Goal: Transaction & Acquisition: Purchase product/service

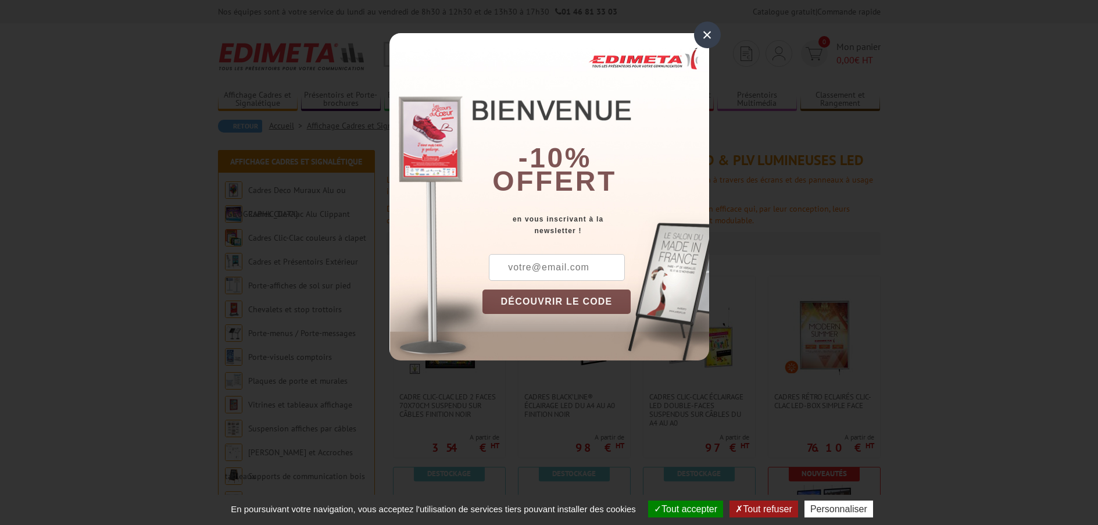
click at [700, 34] on div "×" at bounding box center [707, 34] width 27 height 27
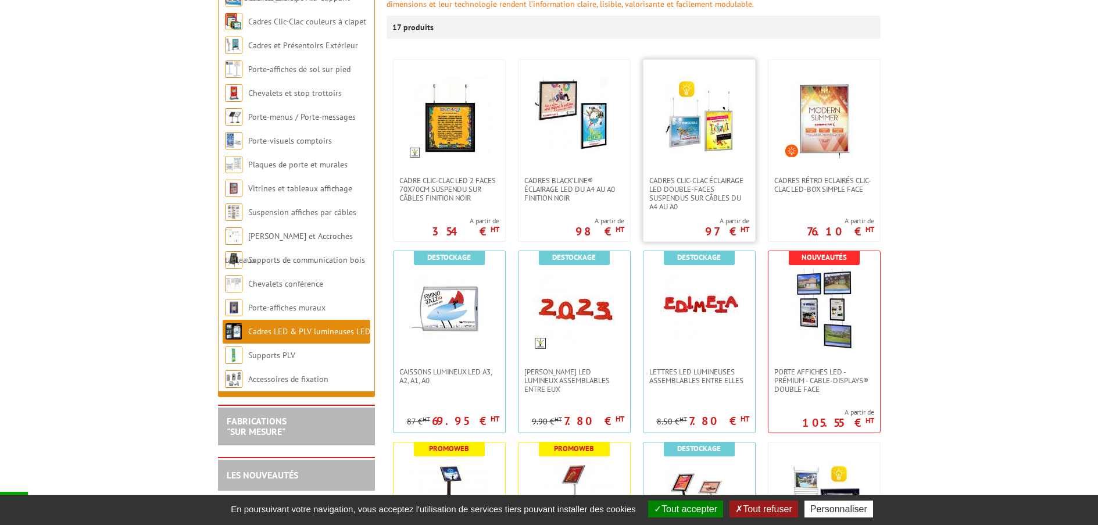
scroll to position [232, 0]
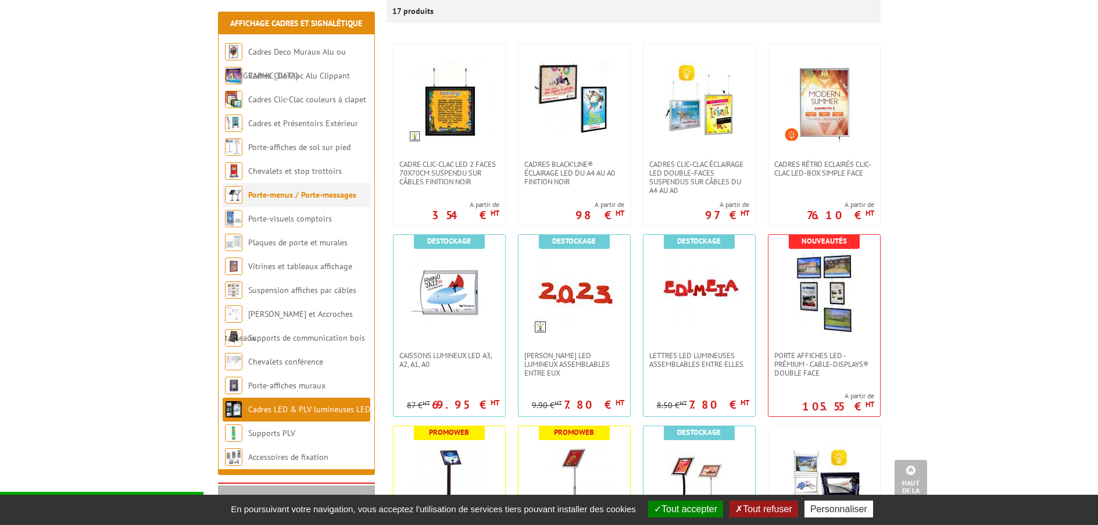
click at [278, 198] on link "Porte-menus / Porte-messages" at bounding box center [302, 194] width 108 height 10
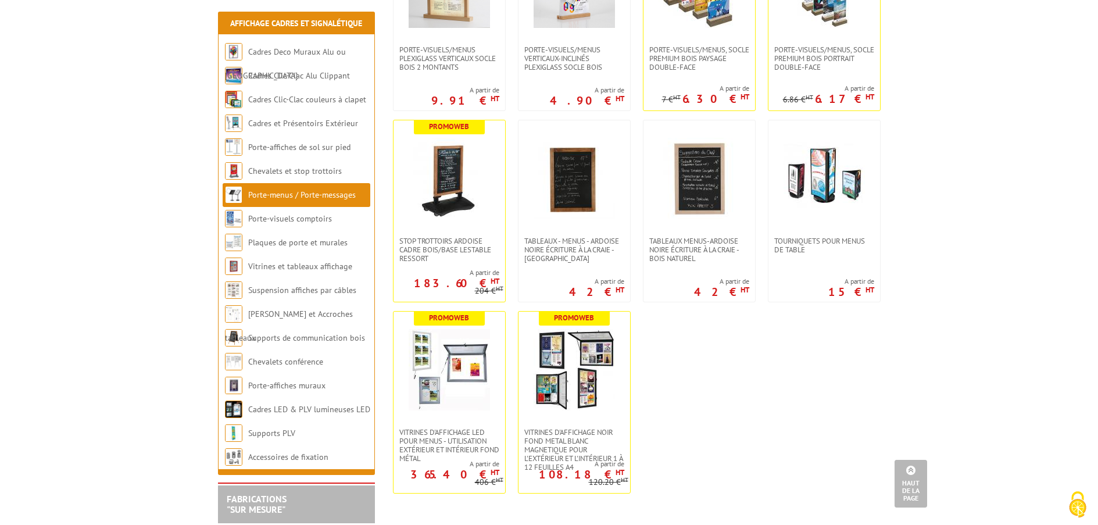
scroll to position [1685, 0]
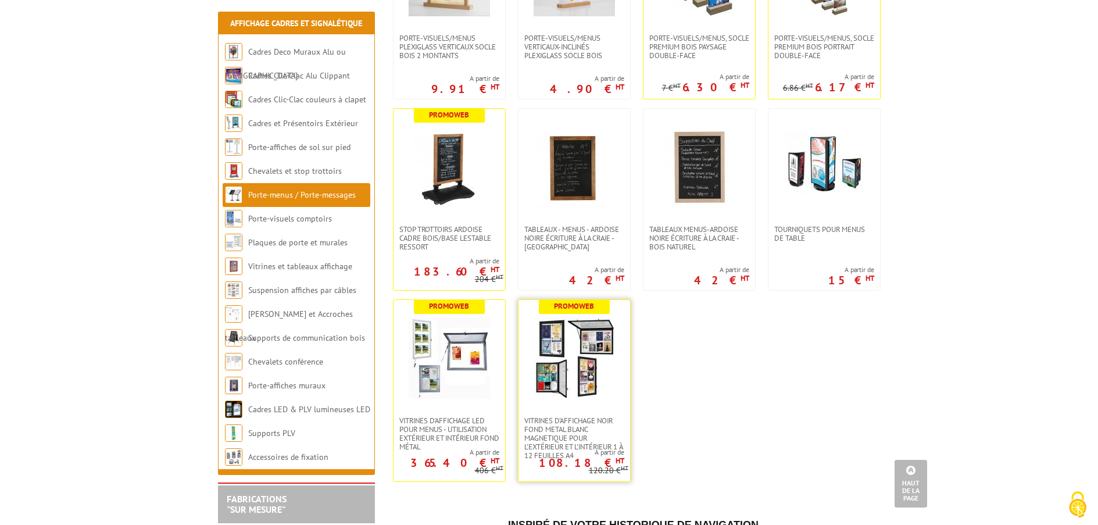
click at [562, 372] on img at bounding box center [573, 357] width 81 height 81
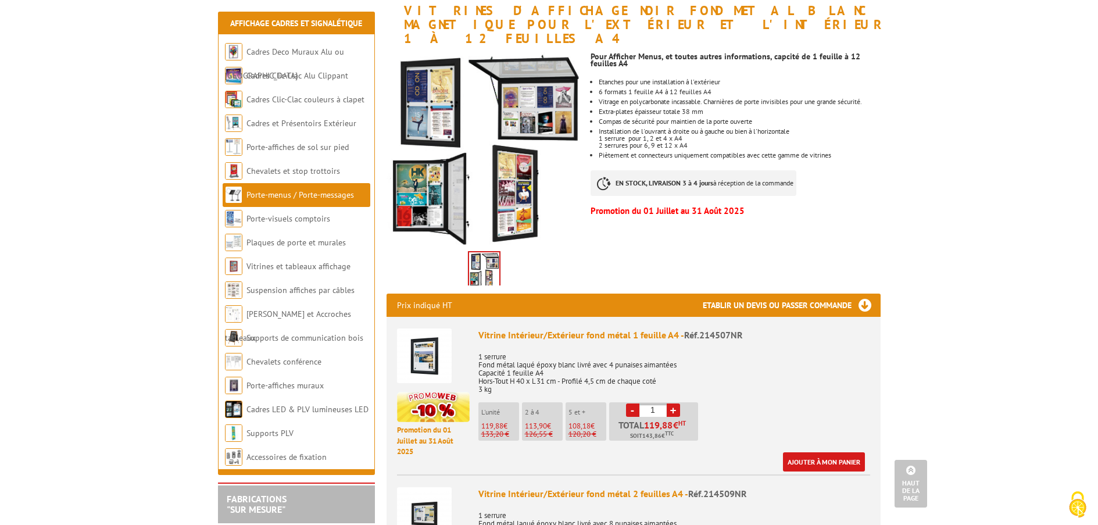
scroll to position [174, 0]
